Goal: Use online tool/utility: Use online tool/utility

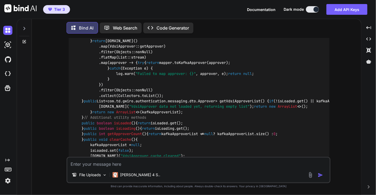
scroll to position [6064, 0]
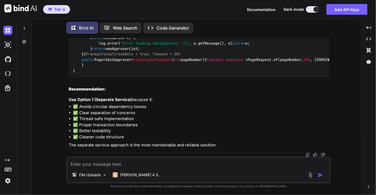
click at [24, 42] on icon at bounding box center [24, 41] width 3 height 3
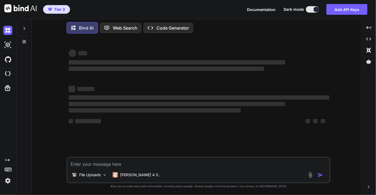
type textarea "x"
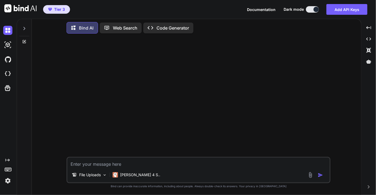
click at [104, 160] on textarea at bounding box center [198, 163] width 262 height 10
paste textarea "package com.td.gwiro.wires.web; import com.td.gwiro.authentication.messaging.dt…"
type textarea "package com.td.gwiro.wires.web; import com.td.gwiro.authentication.messaging.dt…"
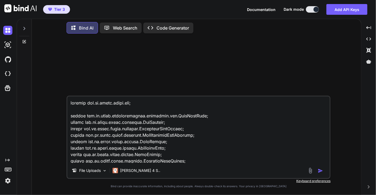
scroll to position [1131, 0]
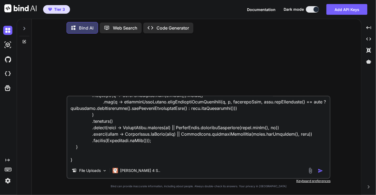
type textarea "x"
type textarea "package com.td.gwiro.wires.web; import com.td.gwiro.authentication.messaging.dt…"
type textarea "x"
type textarea "package com.td.gwiro.wires.web; import com.td.gwiro.authentication.messaging.dt…"
type textarea "x"
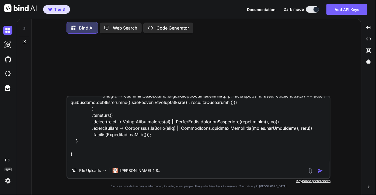
scroll to position [1144, 0]
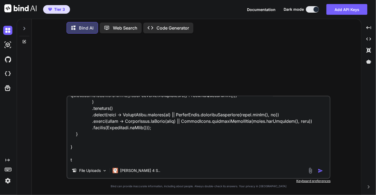
type textarea "package com.td.gwiro.wires.web; import com.td.gwiro.authentication.messaging.dt…"
type textarea "x"
type textarea "package com.td.gwiro.wires.web; import com.td.gwiro.authentication.messaging.dt…"
type textarea "x"
type textarea "package com.td.gwiro.wires.web; import com.td.gwiro.authentication.messaging.dt…"
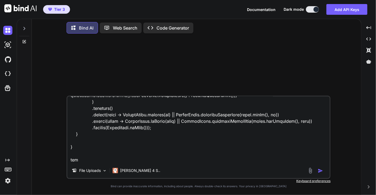
type textarea "x"
type textarea "package com.td.gwiro.wires.web; import com.td.gwiro.authentication.messaging.dt…"
type textarea "x"
type textarea "package com.td.gwiro.wires.web; import com.td.gwiro.authentication.messaging.dt…"
type textarea "x"
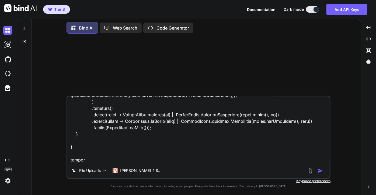
type textarea "package com.td.gwiro.wires.web; import com.td.gwiro.authentication.messaging.dt…"
type textarea "x"
type textarea "package com.td.gwiro.wires.web; import com.td.gwiro.authentication.messaging.dt…"
type textarea "x"
type textarea "package com.td.gwiro.wires.web; import com.td.gwiro.authentication.messaging.dt…"
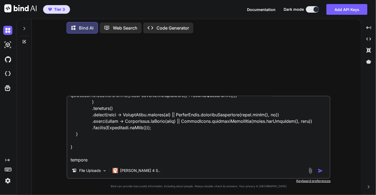
type textarea "x"
type textarea "package com.td.gwiro.wires.web; import com.td.gwiro.authentication.messaging.dt…"
type textarea "x"
type textarea "package com.td.gwiro.wires.web; import com.td.gwiro.authentication.messaging.dt…"
type textarea "x"
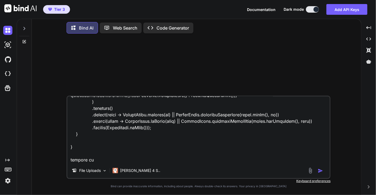
type textarea "package com.td.gwiro.wires.web; import com.td.gwiro.authentication.messaging.dt…"
type textarea "x"
type textarea "package com.td.gwiro.wires.web; import com.td.gwiro.authentication.messaging.dt…"
type textarea "x"
type textarea "package com.td.gwiro.wires.web; import com.td.gwiro.authentication.messaging.dt…"
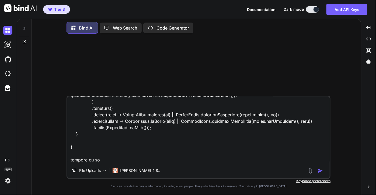
type textarea "x"
type textarea "package com.td.gwiro.wires.web; import com.td.gwiro.authentication.messaging.dt…"
type textarea "x"
type textarea "package com.td.gwiro.wires.web; import com.td.gwiro.authentication.messaging.dt…"
type textarea "x"
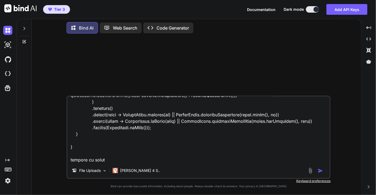
type textarea "package com.td.gwiro.wires.web; import com.td.gwiro.authentication.messaging.dt…"
type textarea "x"
type textarea "package com.td.gwiro.wires.web; import com.td.gwiro.authentication.messaging.dt…"
type textarea "x"
type textarea "package com.td.gwiro.wires.web; import com.td.gwiro.authentication.messaging.dt…"
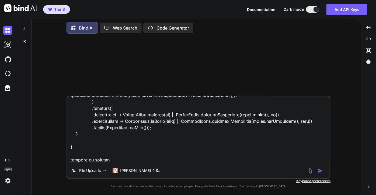
type textarea "x"
type textarea "package com.td.gwiro.wires.web; import com.td.gwiro.authentication.messaging.dt…"
type textarea "x"
type textarea "package com.td.gwiro.wires.web; import com.td.gwiro.authentication.messaging.dt…"
type textarea "x"
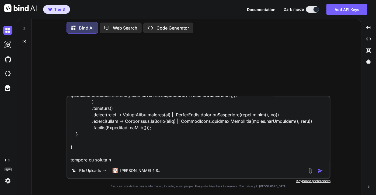
type textarea "package com.td.gwiro.wires.web; import com.td.gwiro.authentication.messaging.dt…"
type textarea "x"
type textarea "package com.td.gwiro.wires.web; import com.td.gwiro.authentication.messaging.dt…"
type textarea "x"
type textarea "package com.td.gwiro.wires.web; import com.td.gwiro.authentication.messaging.dt…"
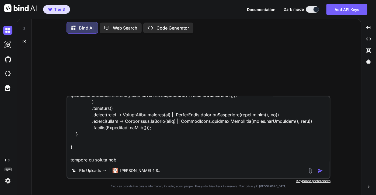
type textarea "x"
type textarea "package com.td.gwiro.wires.web; import com.td.gwiro.authentication.messaging.dt…"
type textarea "x"
type textarea "package com.td.gwiro.wires.web; import com.td.gwiro.authentication.messaging.dt…"
type textarea "x"
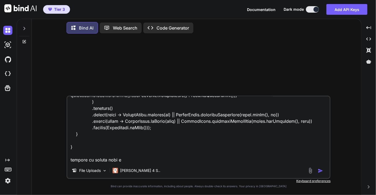
type textarea "package com.td.gwiro.wires.web; import com.td.gwiro.authentication.messaging.dt…"
type textarea "x"
type textarea "package com.td.gwiro.wires.web; import com.td.gwiro.authentication.messaging.dt…"
type textarea "x"
type textarea "package com.td.gwiro.wires.web; import com.td.gwiro.authentication.messaging.dt…"
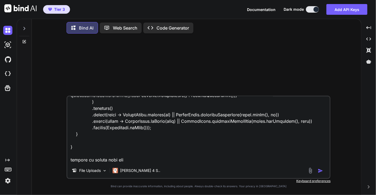
type textarea "x"
type textarea "package com.td.gwiro.wires.web; import com.td.gwiro.authentication.messaging.dt…"
type textarea "x"
type textarea "package com.td.gwiro.wires.web; import com.td.gwiro.authentication.messaging.dt…"
type textarea "x"
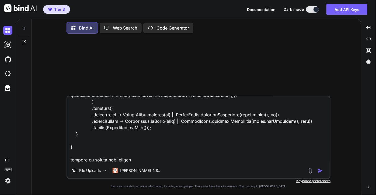
type textarea "package com.td.gwiro.wires.web; import com.td.gwiro.authentication.messaging.dt…"
type textarea "x"
type textarea "package com.td.gwiro.wires.web; import com.td.gwiro.authentication.messaging.dt…"
type textarea "x"
type textarea "package com.td.gwiro.wires.web; import com.td.gwiro.authentication.messaging.dt…"
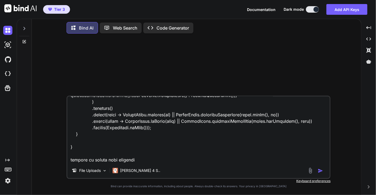
type textarea "x"
type textarea "package com.td.gwiro.wires.web; import com.td.gwiro.authentication.messaging.dt…"
type textarea "x"
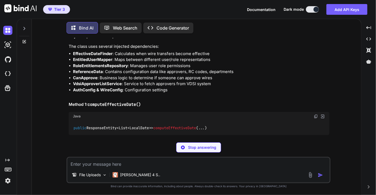
scroll to position [490, 0]
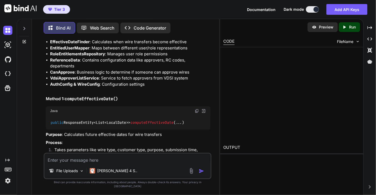
type textarea "x"
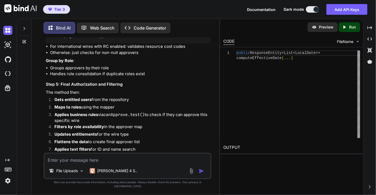
scroll to position [1233, 0]
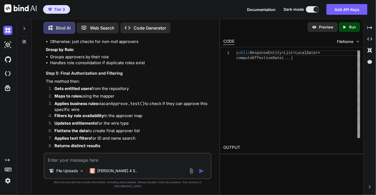
click at [144, 102] on code "canApprove.test()" at bounding box center [123, 103] width 41 height 5
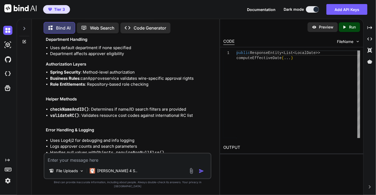
scroll to position [1424, 0]
